Goal: Check status: Check status

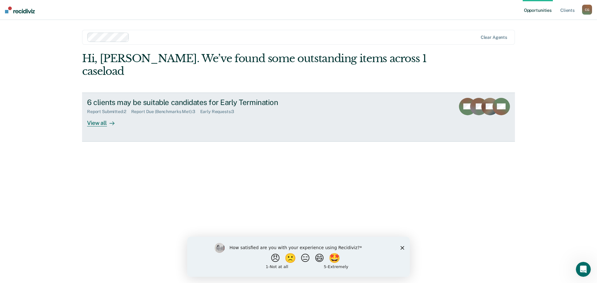
click at [109, 119] on div at bounding box center [110, 122] width 7 height 7
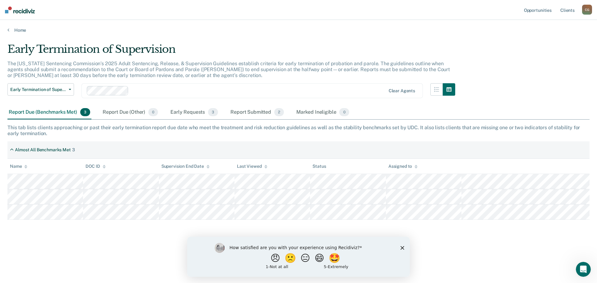
click at [402, 247] on polygon "Close survey" at bounding box center [403, 248] width 4 height 4
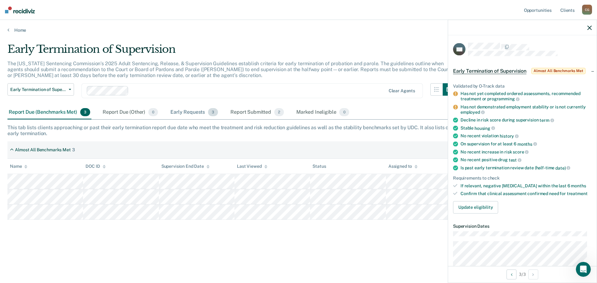
click at [179, 115] on div "Early Requests 3" at bounding box center [194, 113] width 50 height 14
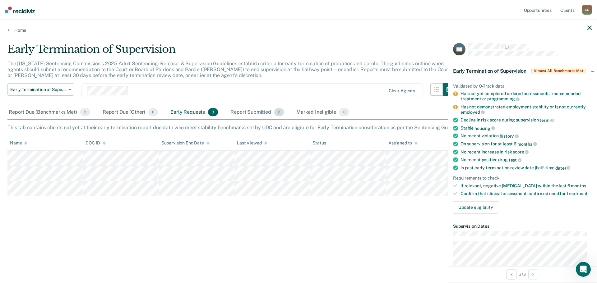
click at [240, 113] on div "Report Submitted 2" at bounding box center [257, 113] width 56 height 14
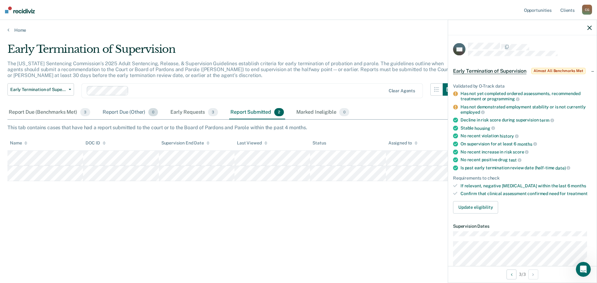
click at [133, 115] on div "Report Due (Other) 0" at bounding box center [130, 113] width 58 height 14
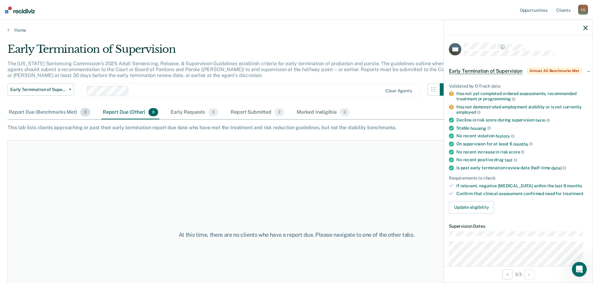
click at [60, 111] on div "Report Due (Benchmarks Met) 3" at bounding box center [49, 113] width 84 height 14
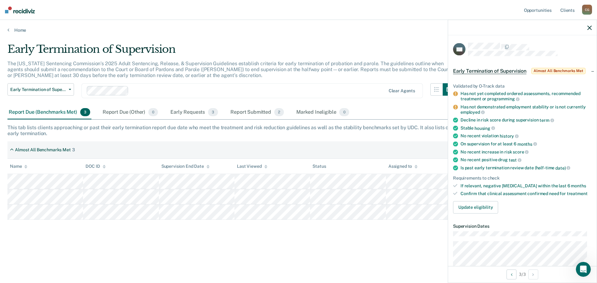
click at [590, 26] on icon "button" at bounding box center [590, 28] width 4 height 4
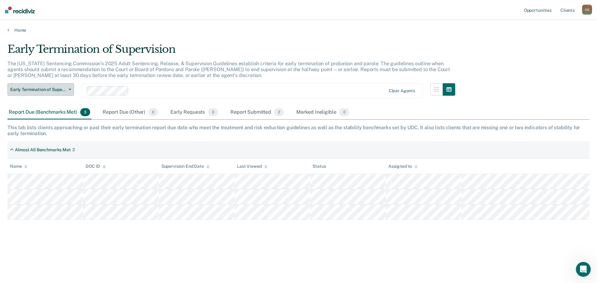
click at [69, 89] on icon "button" at bounding box center [70, 89] width 2 height 1
click at [436, 93] on button "button" at bounding box center [437, 89] width 12 height 12
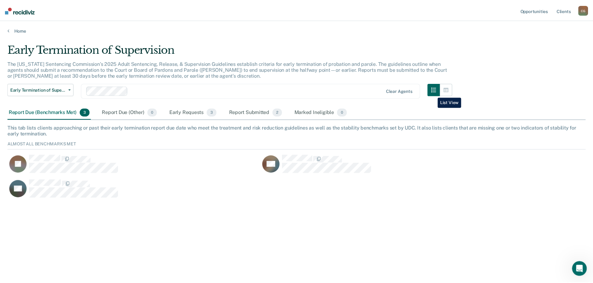
scroll to position [58, 578]
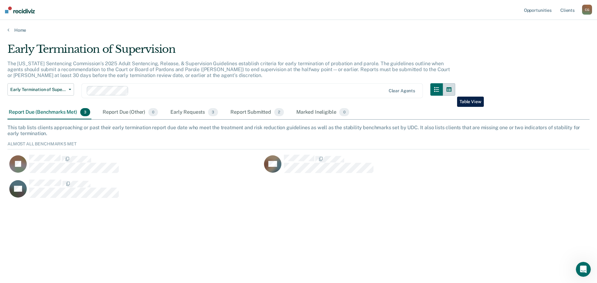
click at [453, 92] on button "button" at bounding box center [449, 89] width 12 height 12
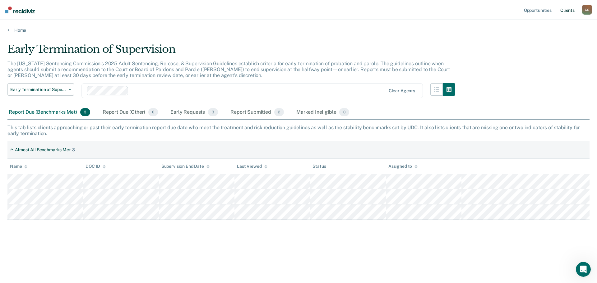
click at [563, 9] on link "Client s" at bounding box center [568, 10] width 17 height 20
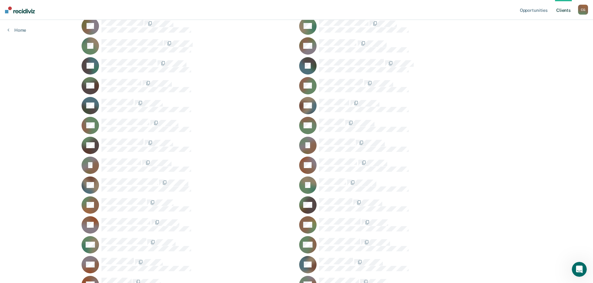
scroll to position [187, 0]
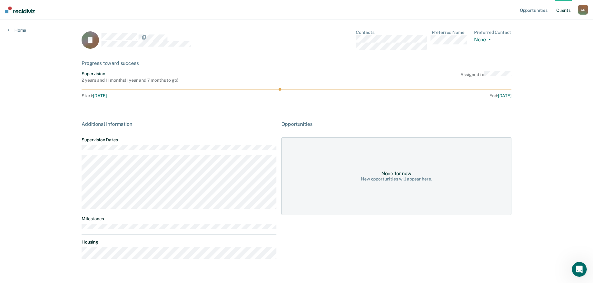
click at [5, 30] on div "Home" at bounding box center [17, 26] width 34 height 13
click at [8, 30] on icon at bounding box center [8, 29] width 2 height 5
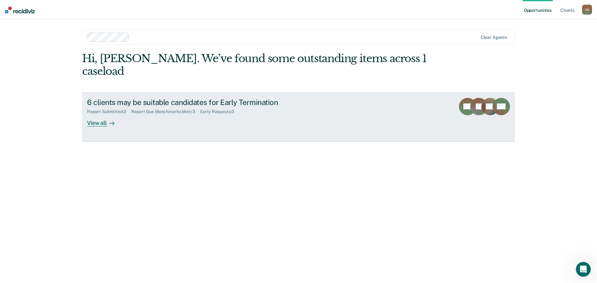
click at [107, 119] on div at bounding box center [110, 122] width 7 height 7
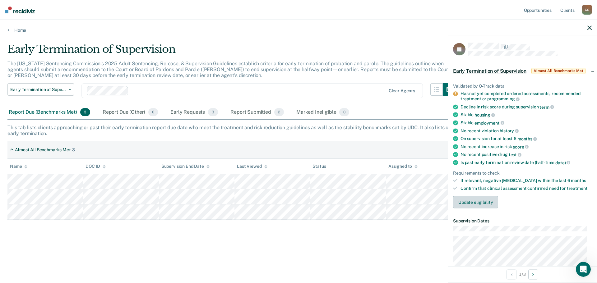
click at [490, 201] on button "Update eligibility" at bounding box center [475, 202] width 45 height 12
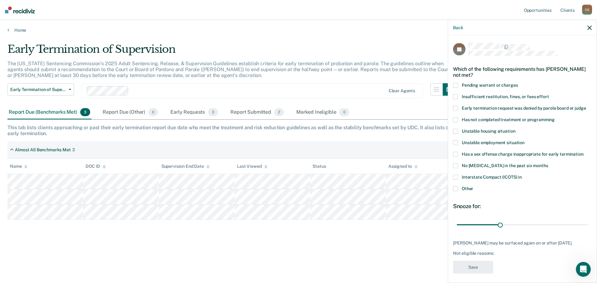
click at [517, 117] on span "Has not completed treatment or programming" at bounding box center [508, 119] width 93 height 5
click at [483, 269] on button "Save" at bounding box center [473, 267] width 40 height 13
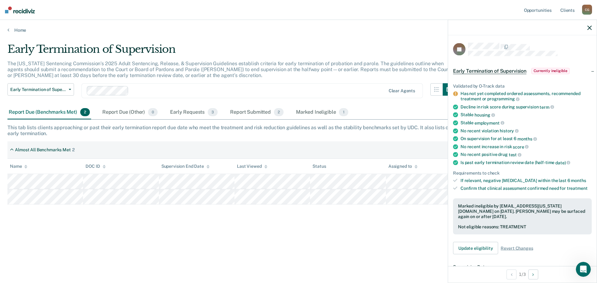
click at [590, 26] on icon "button" at bounding box center [590, 28] width 4 height 4
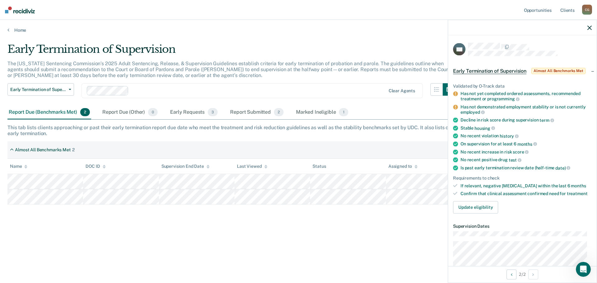
click at [205, 240] on div "Early Termination of Supervision The [US_STATE] Sentencing Commission’s 2025 Ad…" at bounding box center [298, 150] width 583 height 214
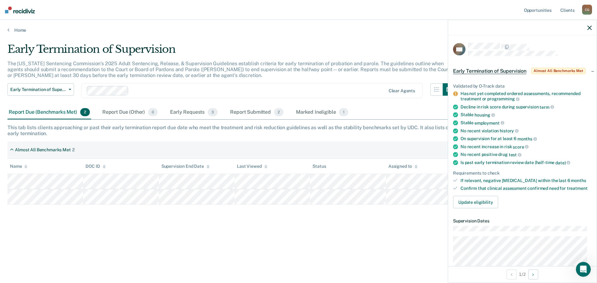
click at [590, 26] on icon "button" at bounding box center [590, 28] width 4 height 4
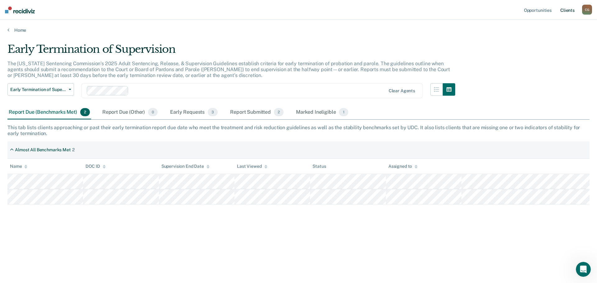
click at [567, 16] on link "Client s" at bounding box center [568, 10] width 17 height 20
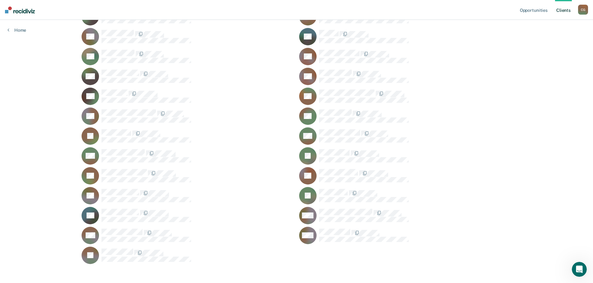
scroll to position [469, 0]
